Goal: Obtain resource: Download file/media

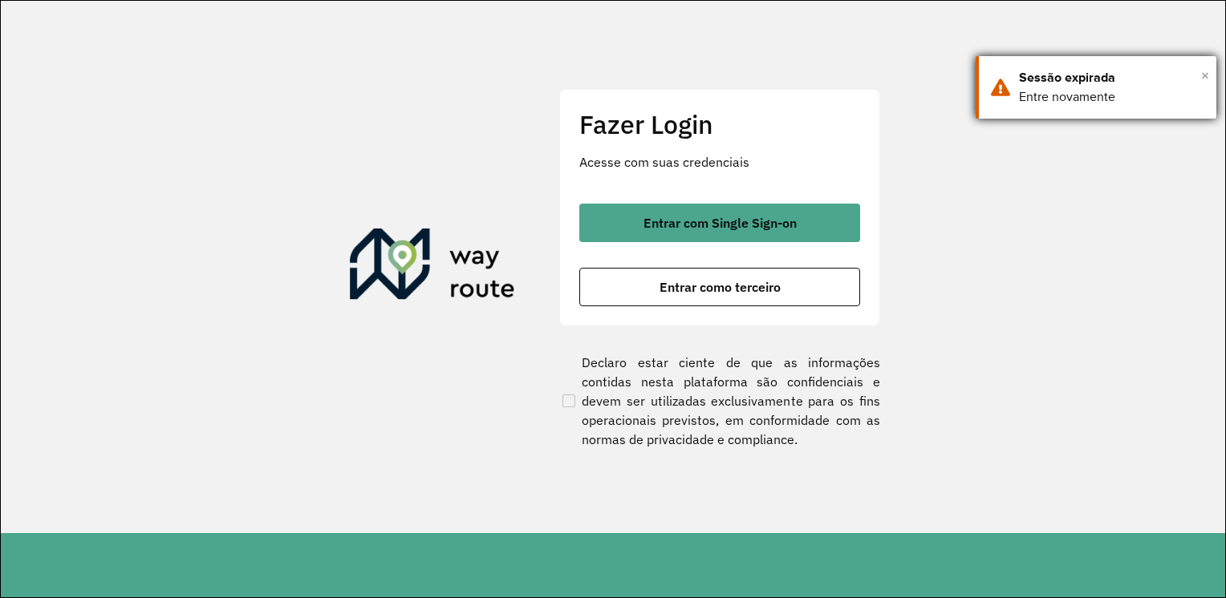
click at [1203, 73] on span "×" at bounding box center [1205, 75] width 8 height 24
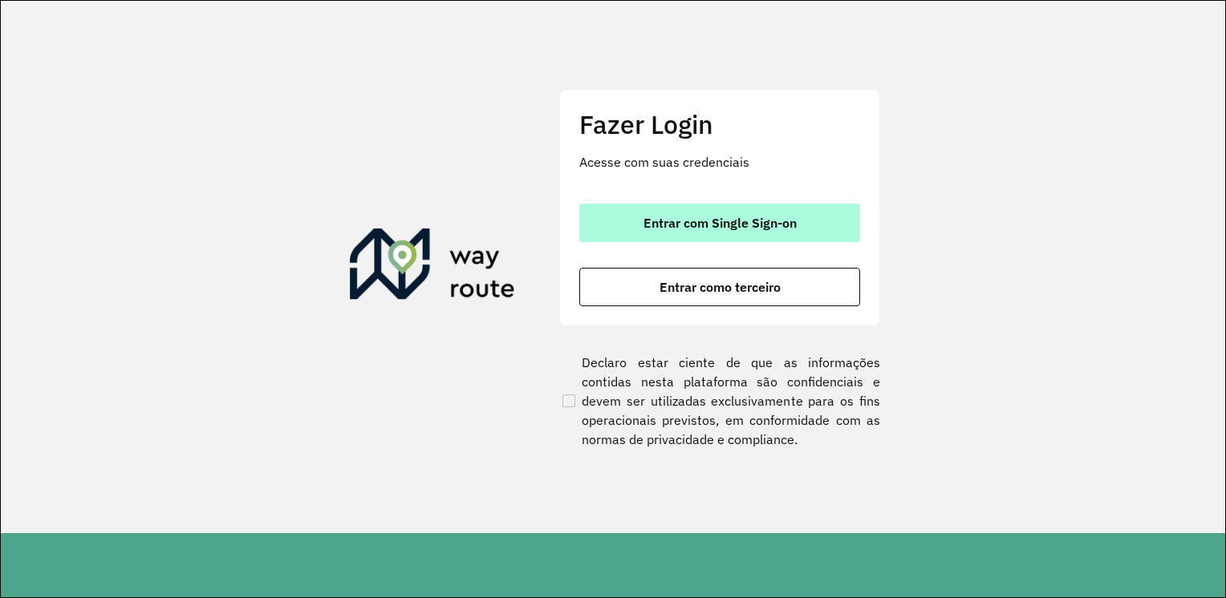
click at [741, 233] on button "Entrar com Single Sign-on" at bounding box center [719, 223] width 281 height 39
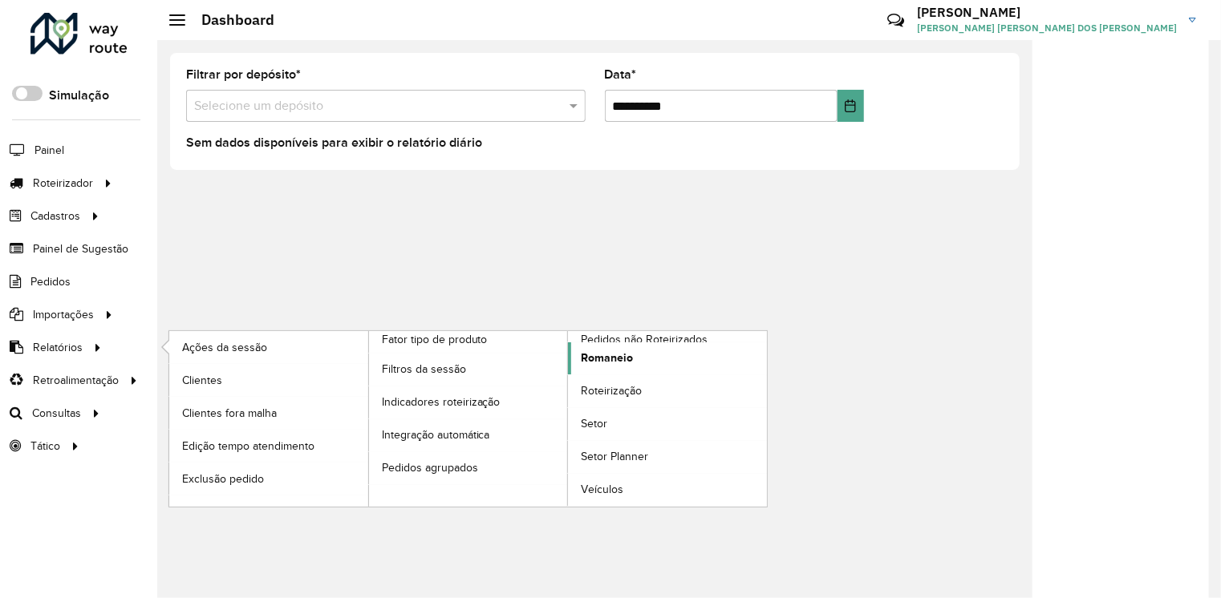
click at [597, 360] on span "Romaneio" at bounding box center [607, 358] width 52 height 17
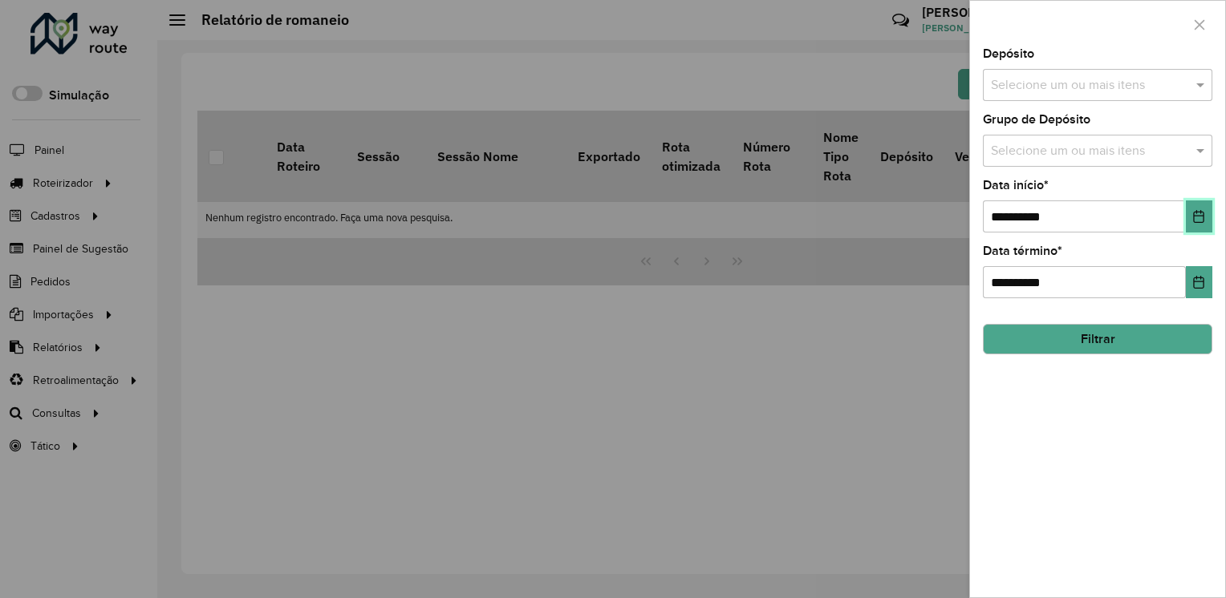
click at [1202, 226] on button "Choose Date" at bounding box center [1199, 217] width 26 height 32
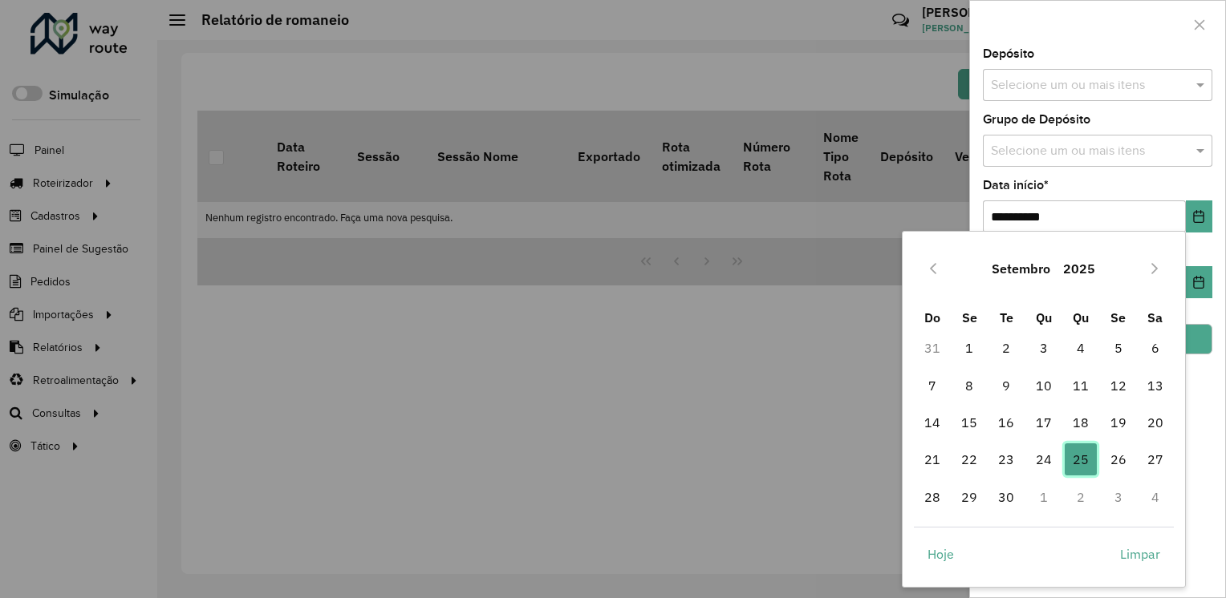
click at [1078, 461] on span "25" at bounding box center [1080, 460] width 32 height 32
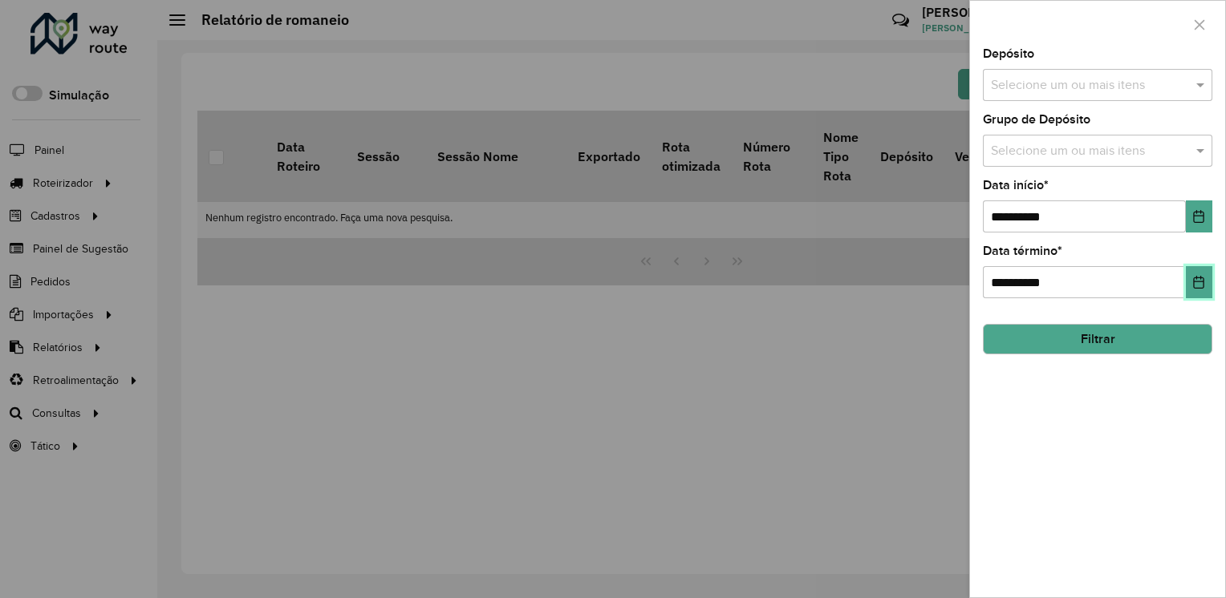
click at [1189, 272] on button "Choose Date" at bounding box center [1199, 282] width 26 height 32
click at [1139, 421] on div "**********" at bounding box center [1097, 322] width 255 height 549
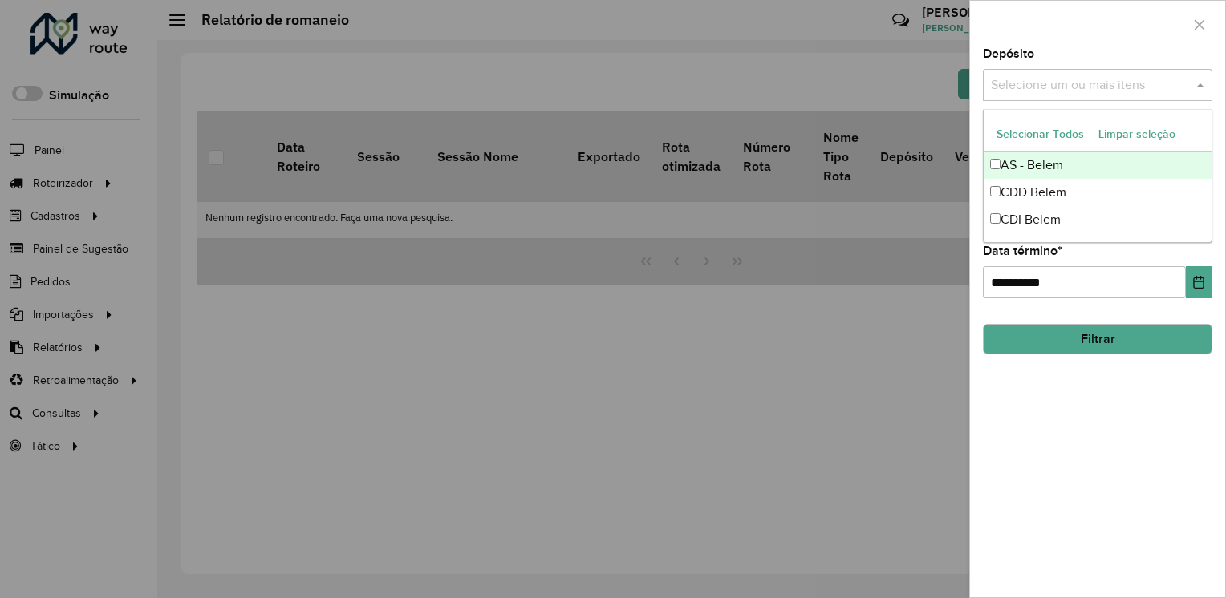
click at [1194, 100] on div "Selecione um ou mais itens" at bounding box center [1097, 85] width 229 height 32
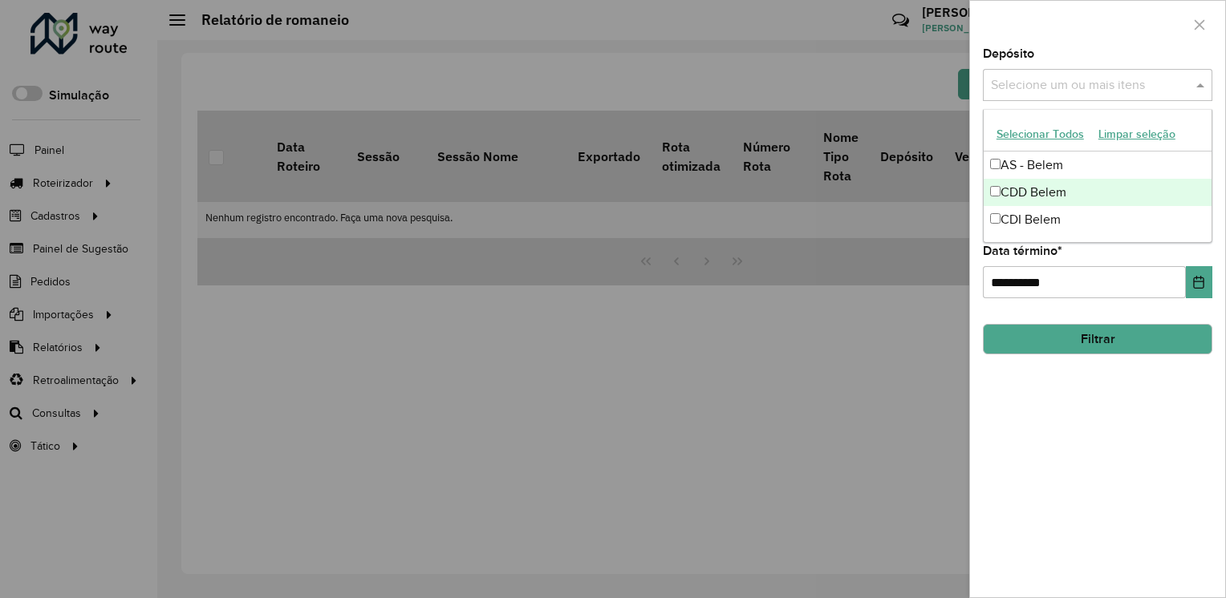
click at [1022, 195] on div "CDD Belem" at bounding box center [1097, 192] width 228 height 27
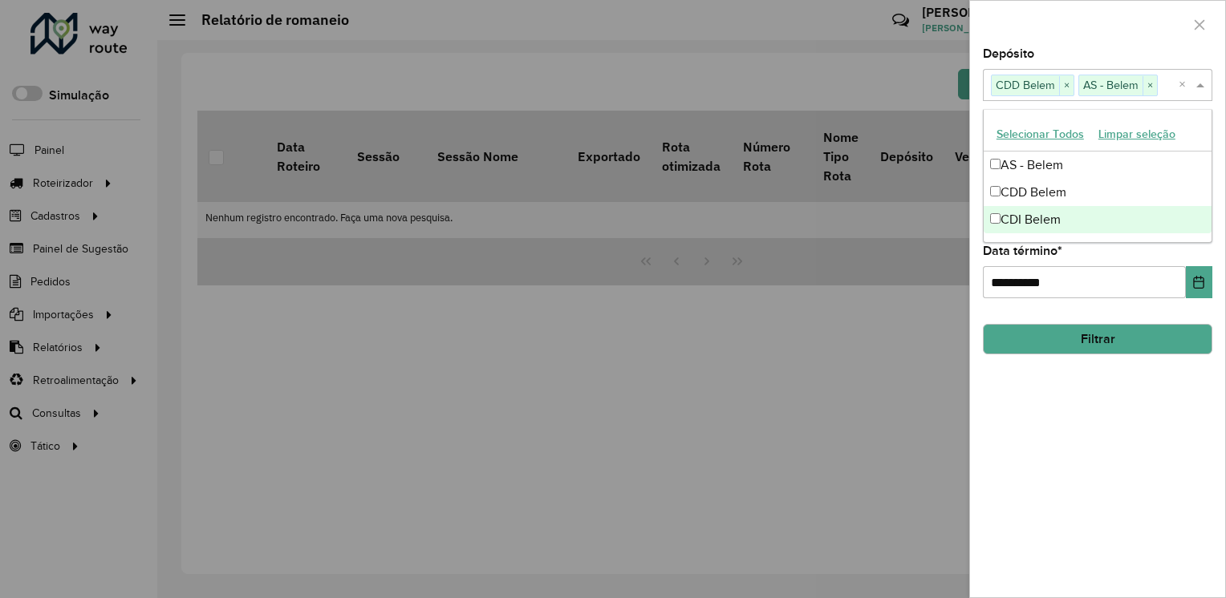
click at [1084, 423] on div "**********" at bounding box center [1097, 322] width 255 height 549
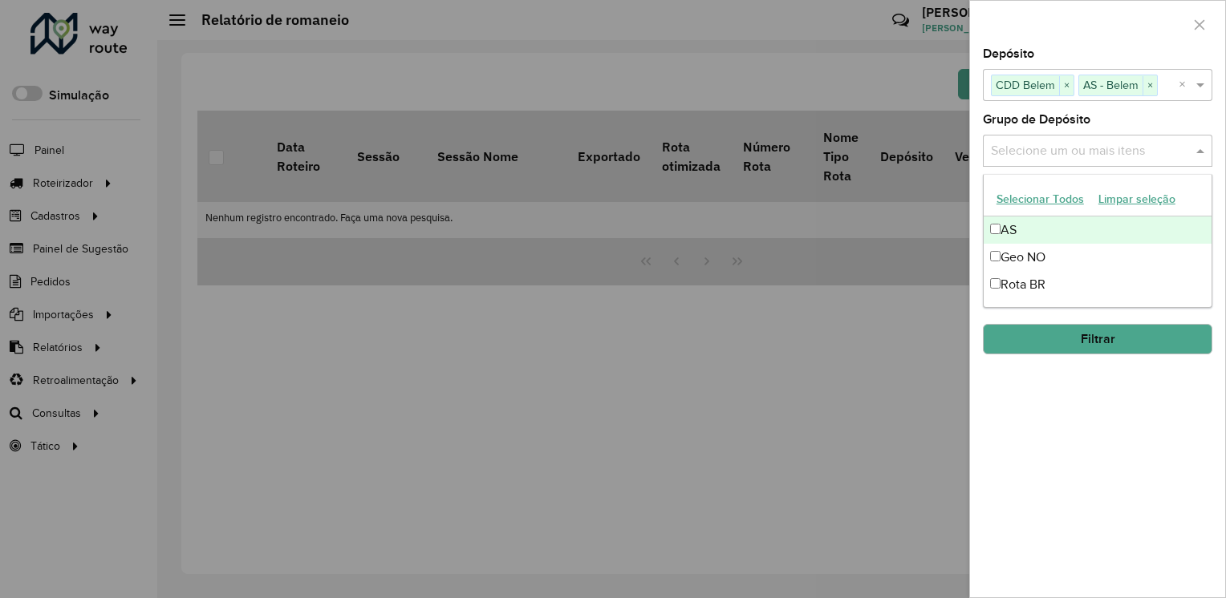
click at [1166, 156] on input "text" at bounding box center [1089, 151] width 205 height 19
click at [1028, 205] on button "Selecionar Todos" at bounding box center [1040, 199] width 102 height 25
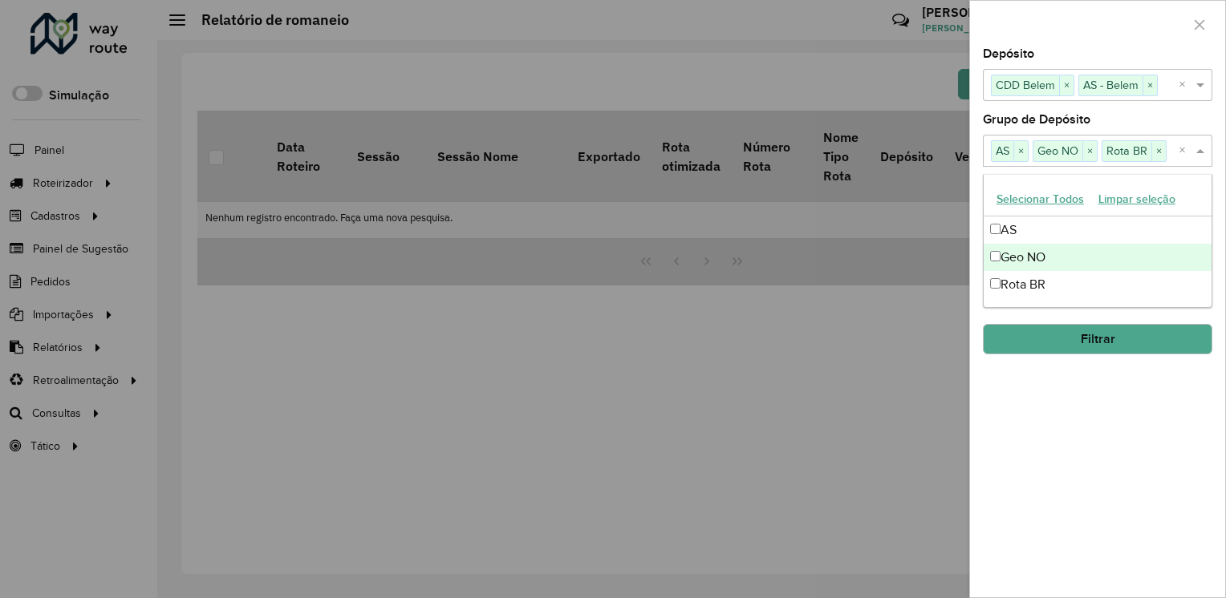
click at [1086, 338] on button "Filtrar" at bounding box center [1097, 339] width 229 height 30
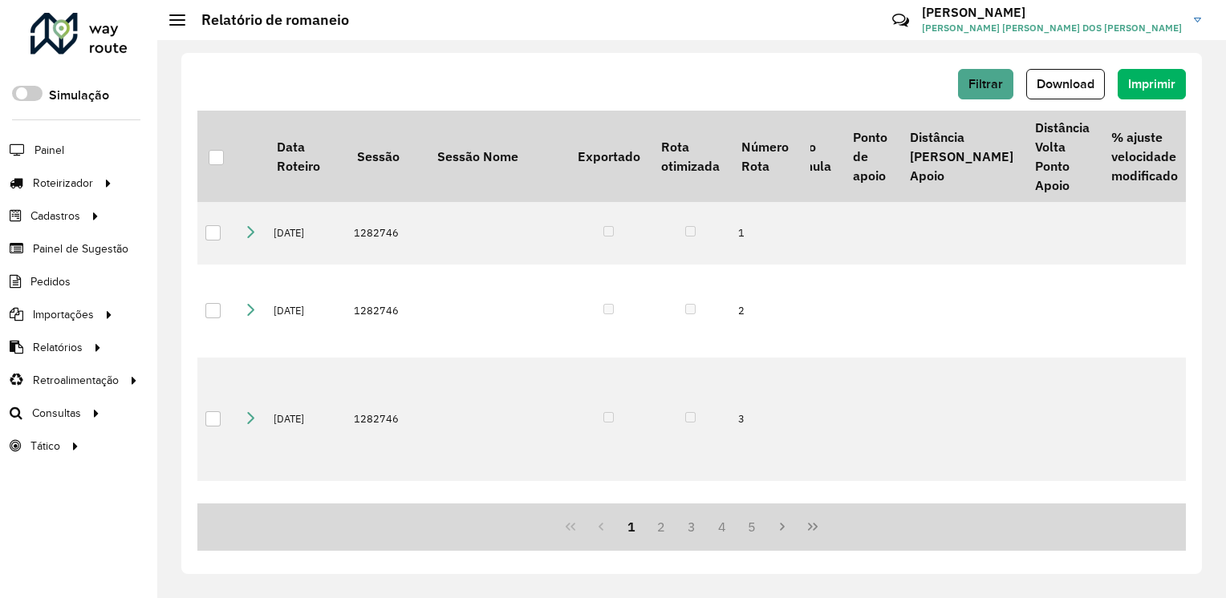
scroll to position [0, 290]
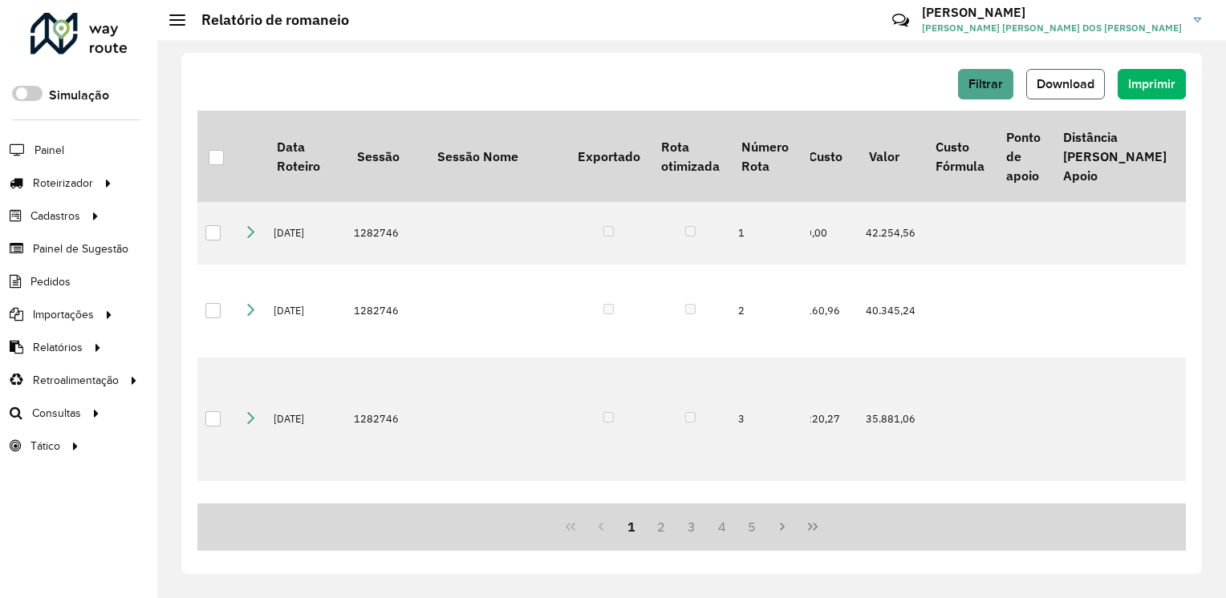
click at [1049, 89] on span "Download" at bounding box center [1065, 84] width 58 height 14
click at [318, 87] on div "Filtrar Download Imprimir" at bounding box center [691, 84] width 988 height 30
click at [978, 86] on span "Filtrar" at bounding box center [985, 84] width 34 height 14
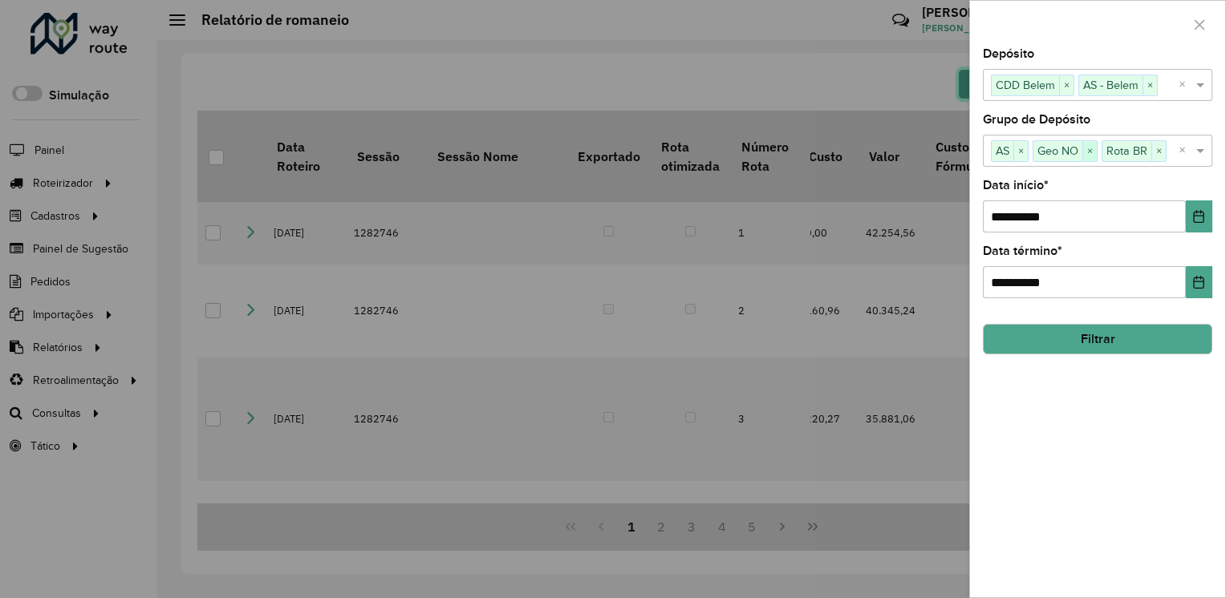
click at [1087, 146] on span "×" at bounding box center [1089, 151] width 14 height 19
click at [1021, 156] on span "×" at bounding box center [1020, 151] width 14 height 19
click at [1152, 87] on span "×" at bounding box center [1149, 85] width 14 height 19
click at [1066, 87] on span "×" at bounding box center [1066, 85] width 14 height 19
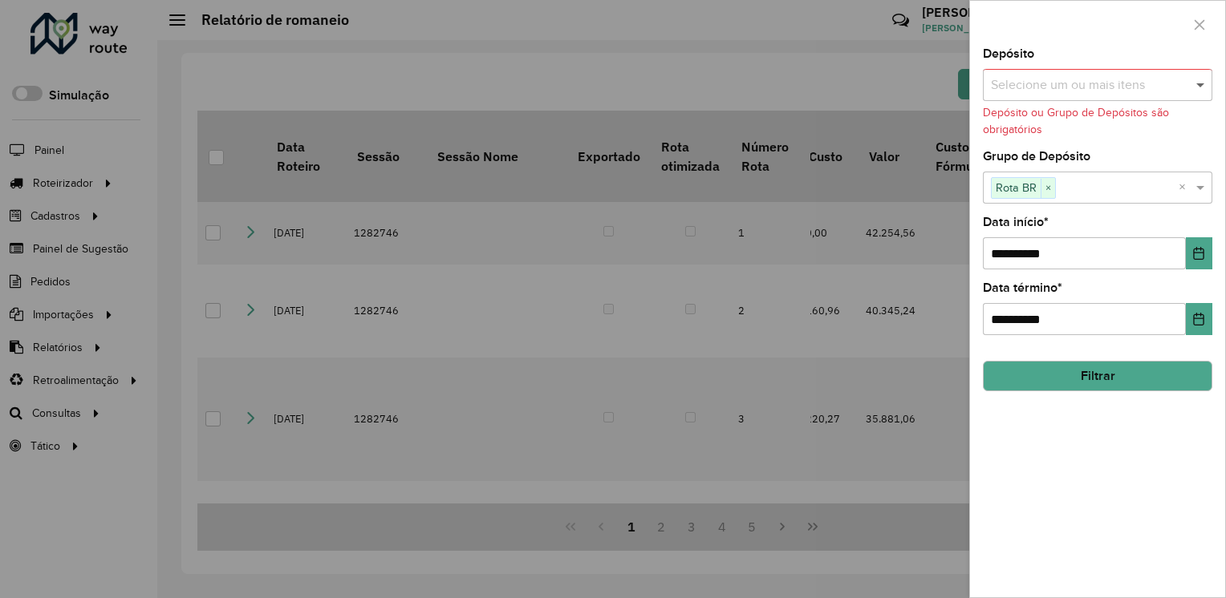
click at [1193, 79] on span at bounding box center [1202, 84] width 20 height 19
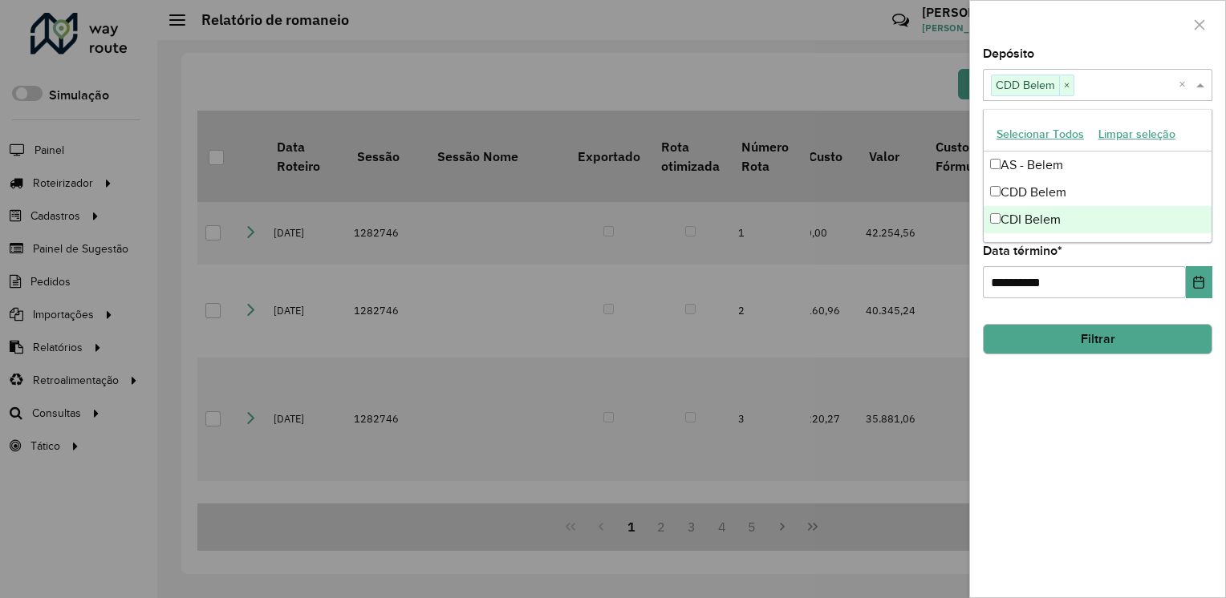
click at [1048, 340] on button "Filtrar" at bounding box center [1097, 339] width 229 height 30
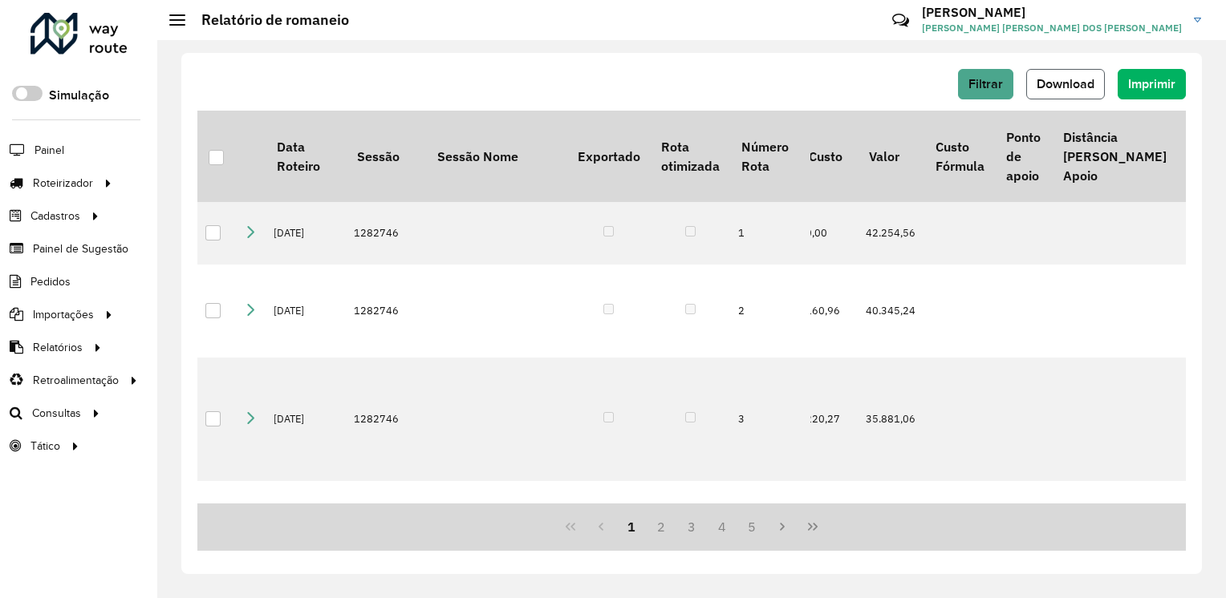
click at [1071, 83] on span "Download" at bounding box center [1065, 84] width 58 height 14
